Goal: Task Accomplishment & Management: Complete application form

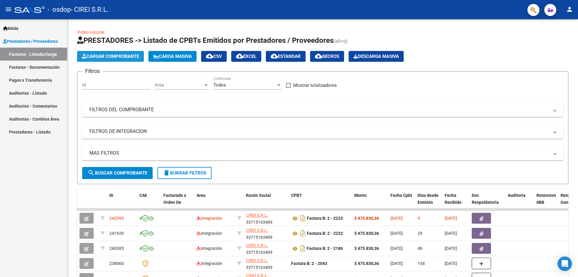
click at [101, 58] on span "Cargar Comprobante" at bounding box center [110, 56] width 57 height 5
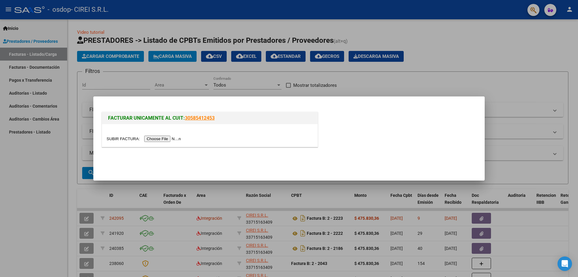
click at [169, 138] on input "file" at bounding box center [145, 138] width 76 height 6
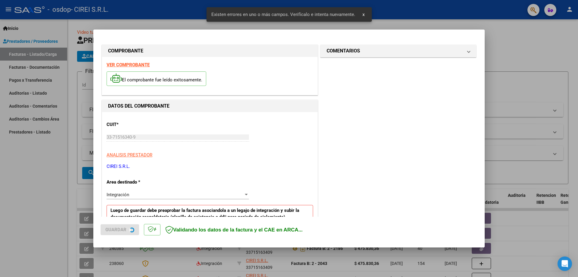
scroll to position [108, 0]
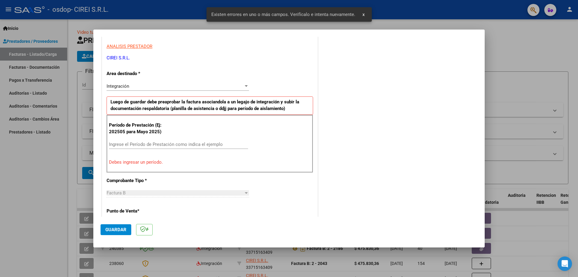
click at [138, 143] on input "Ingrese el Período de Prestación como indica el ejemplo" at bounding box center [178, 144] width 139 height 5
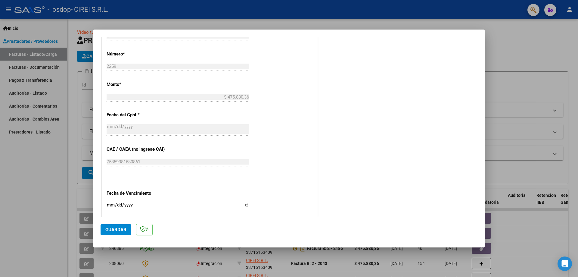
scroll to position [289, 0]
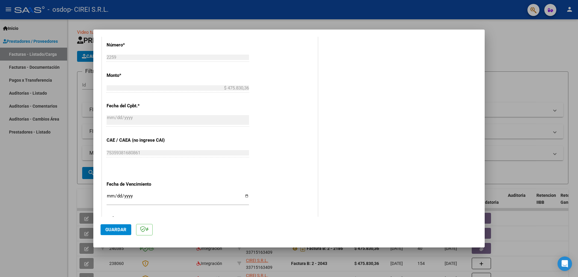
type input "202508"
click at [244, 195] on input "Ingresar la fecha" at bounding box center [178, 198] width 142 height 10
type input "[DATE]"
click at [116, 230] on span "Guardar" at bounding box center [115, 229] width 21 height 5
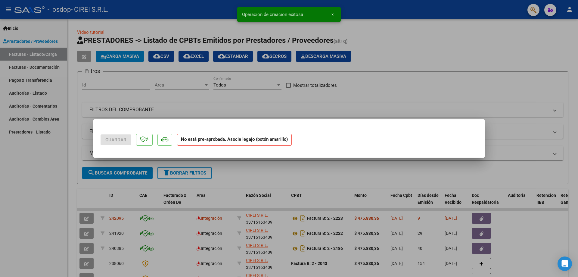
scroll to position [0, 0]
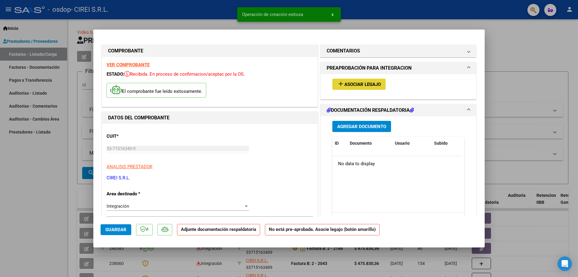
click at [369, 83] on span "Asociar Legajo" at bounding box center [362, 84] width 36 height 5
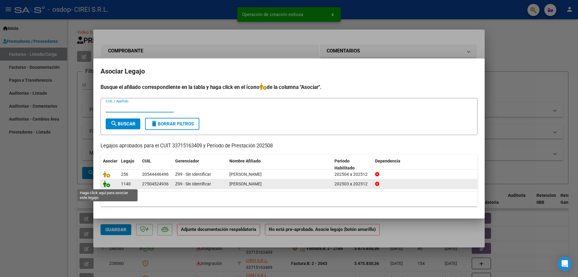
click at [106, 185] on icon at bounding box center [106, 183] width 7 height 7
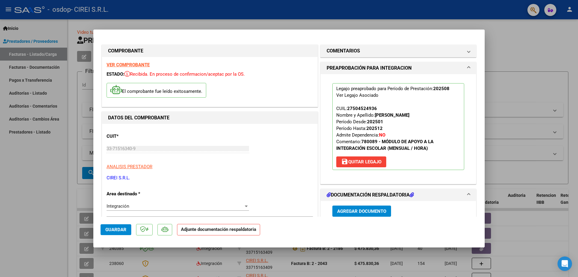
scroll to position [30, 0]
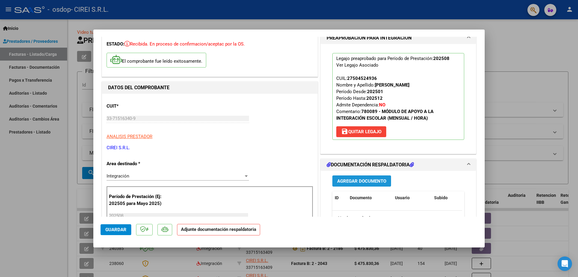
click at [351, 184] on span "Agregar Documento" at bounding box center [361, 180] width 49 height 5
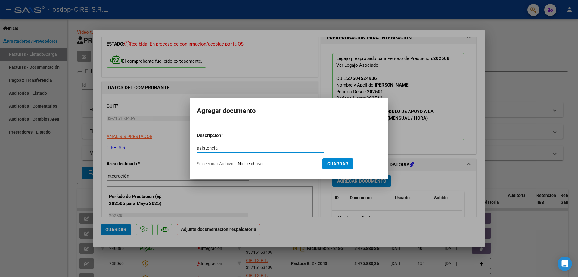
type input "asistencia"
click at [265, 164] on input "Seleccionar Archivo" at bounding box center [278, 164] width 80 height 6
type input "C:\fakepath\asistencia [PERSON_NAME] [PERSON_NAME] .pdf"
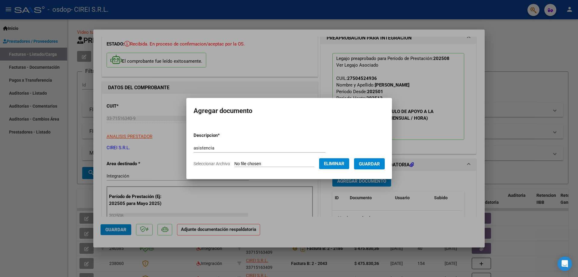
click at [375, 163] on span "Guardar" at bounding box center [369, 163] width 21 height 5
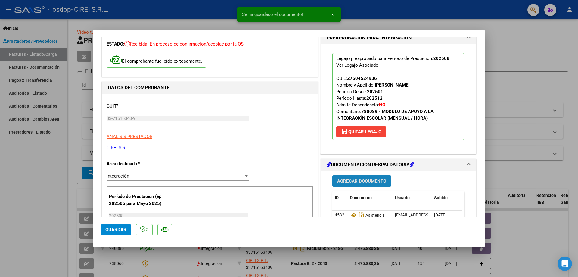
click at [354, 182] on span "Agregar Documento" at bounding box center [361, 180] width 49 height 5
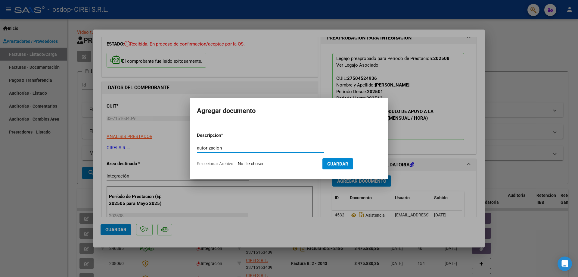
type input "autorizacion"
click at [248, 163] on input "Seleccionar Archivo" at bounding box center [278, 164] width 80 height 6
type input "C:\fakepath\AUTORIZACIONES 2025 2786530481 - [PERSON_NAME], [PERSON_NAME] - [EM…"
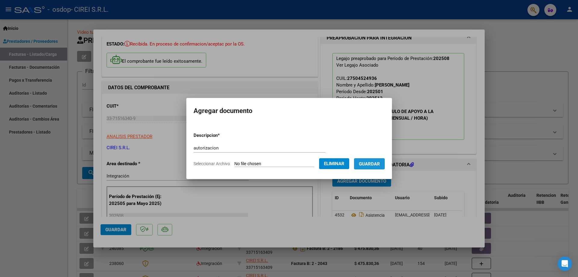
click at [380, 165] on span "Guardar" at bounding box center [369, 163] width 21 height 5
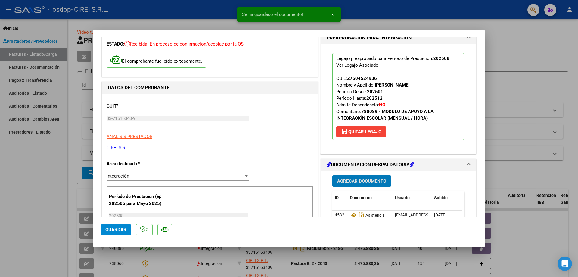
click at [113, 229] on span "Guardar" at bounding box center [115, 229] width 21 height 5
click at [42, 198] on div at bounding box center [289, 138] width 578 height 277
